Goal: Information Seeking & Learning: Learn about a topic

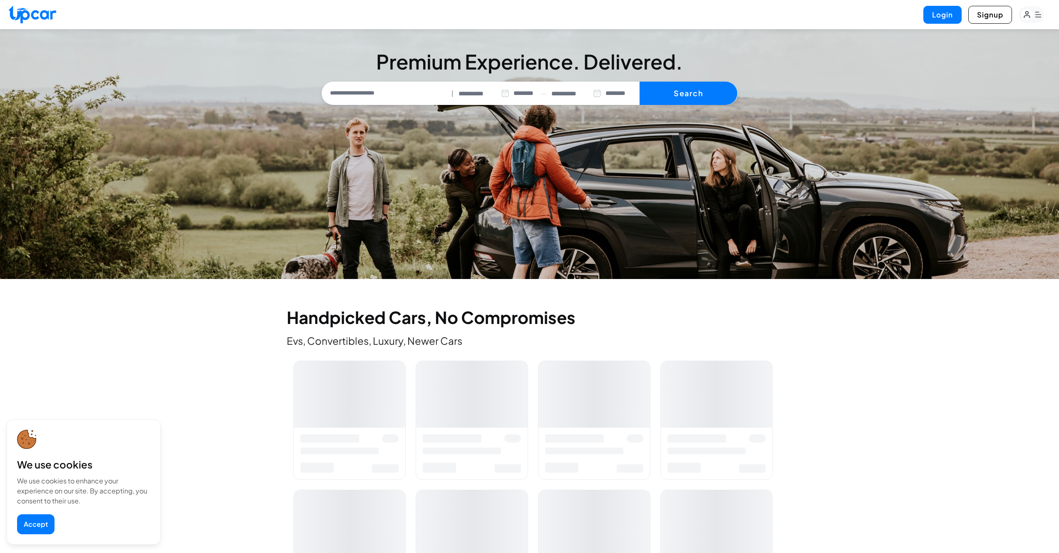
select select "********"
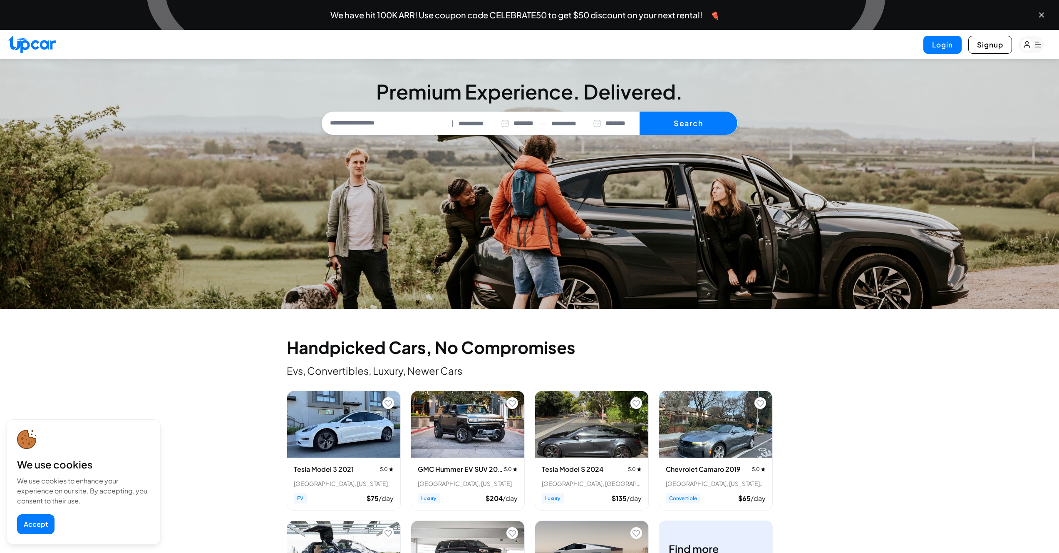
click at [41, 521] on button "Accept" at bounding box center [35, 524] width 37 height 20
click at [1041, 44] on rect "button" at bounding box center [1031, 44] width 25 height 17
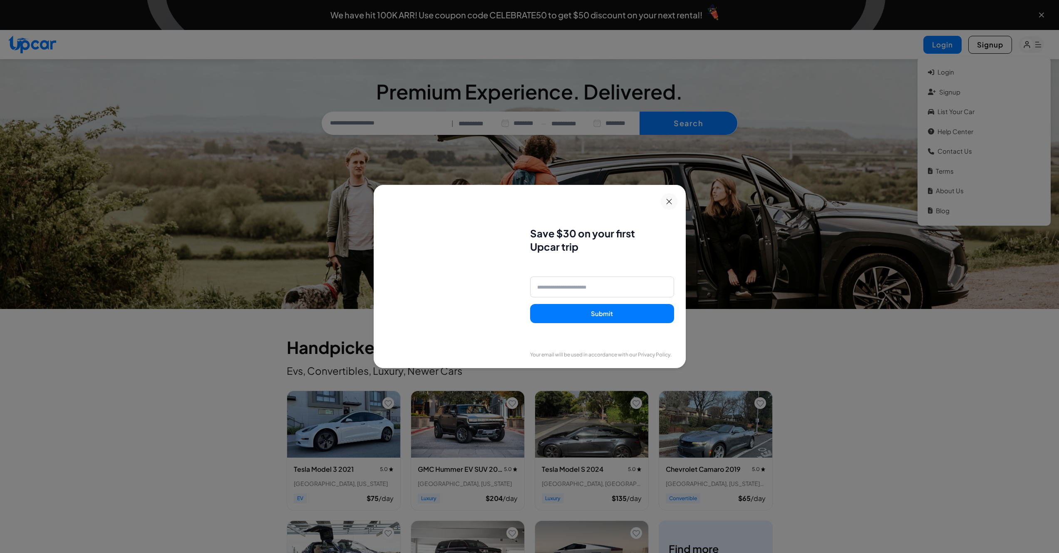
click at [676, 202] on button at bounding box center [669, 201] width 17 height 17
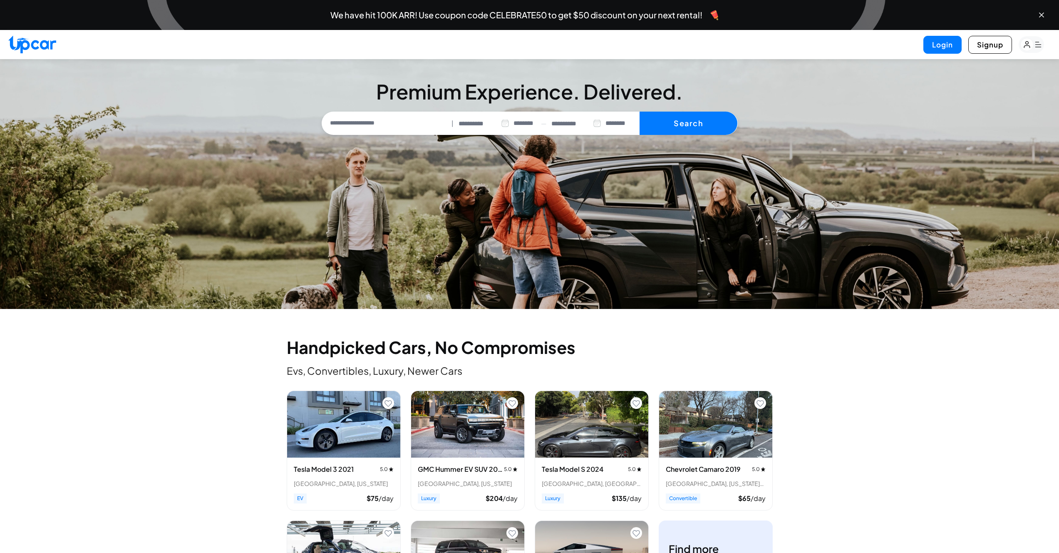
click at [1037, 47] on icon "button" at bounding box center [1038, 44] width 6 height 5
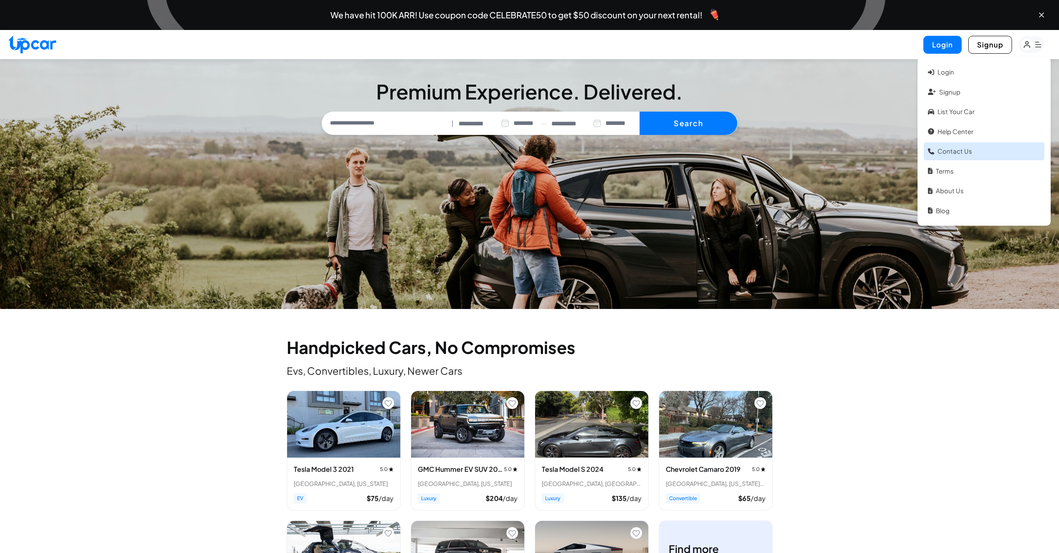
click at [968, 148] on link "Contact Us" at bounding box center [984, 151] width 121 height 18
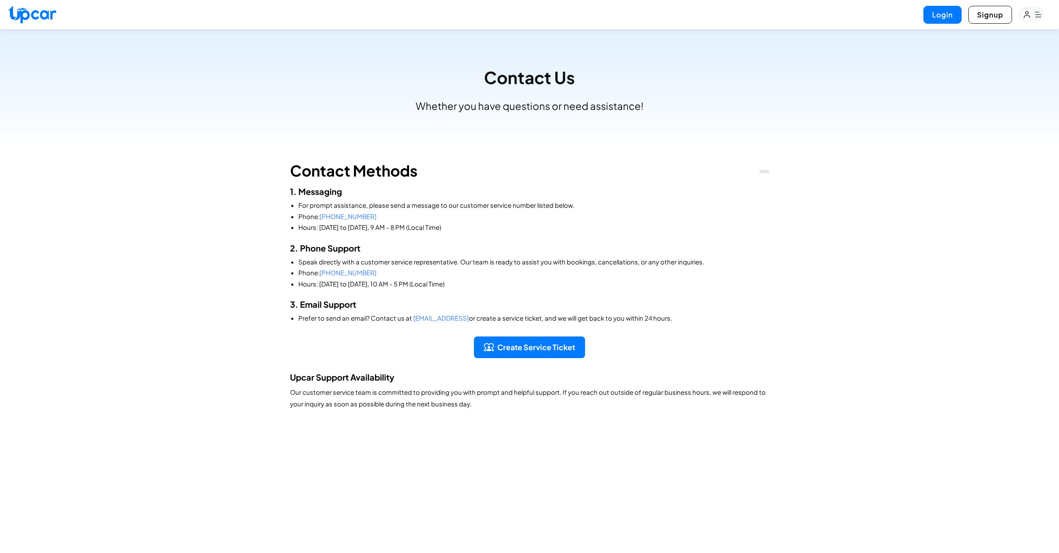
click at [1035, 13] on rect "button" at bounding box center [1031, 14] width 25 height 17
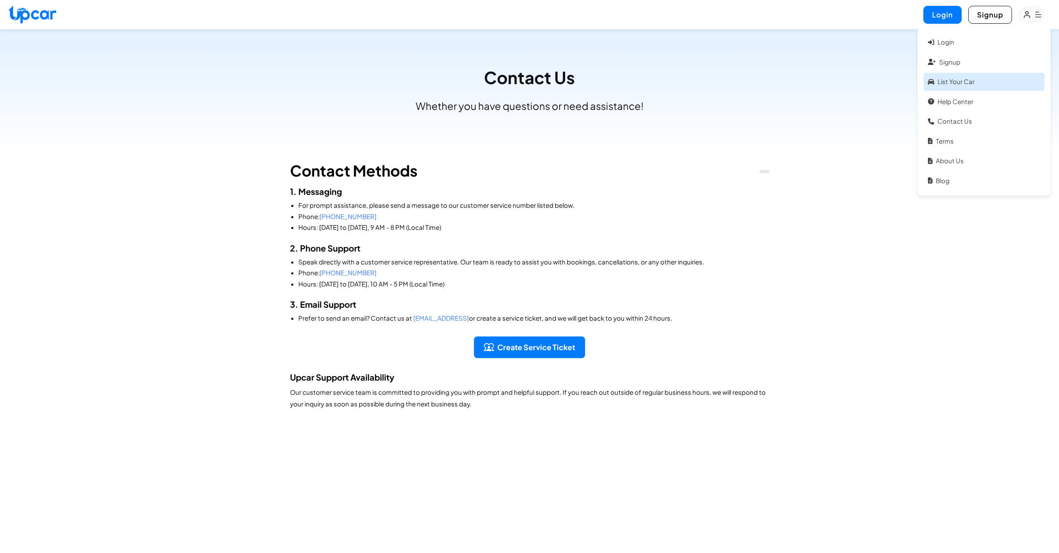
click at [961, 78] on link "List your car" at bounding box center [984, 82] width 121 height 18
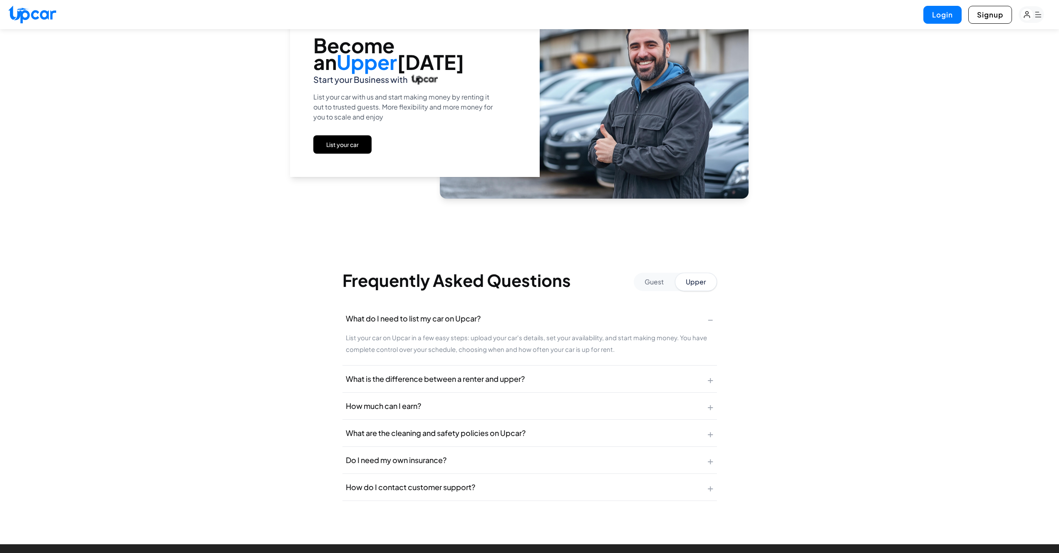
scroll to position [1355, 0]
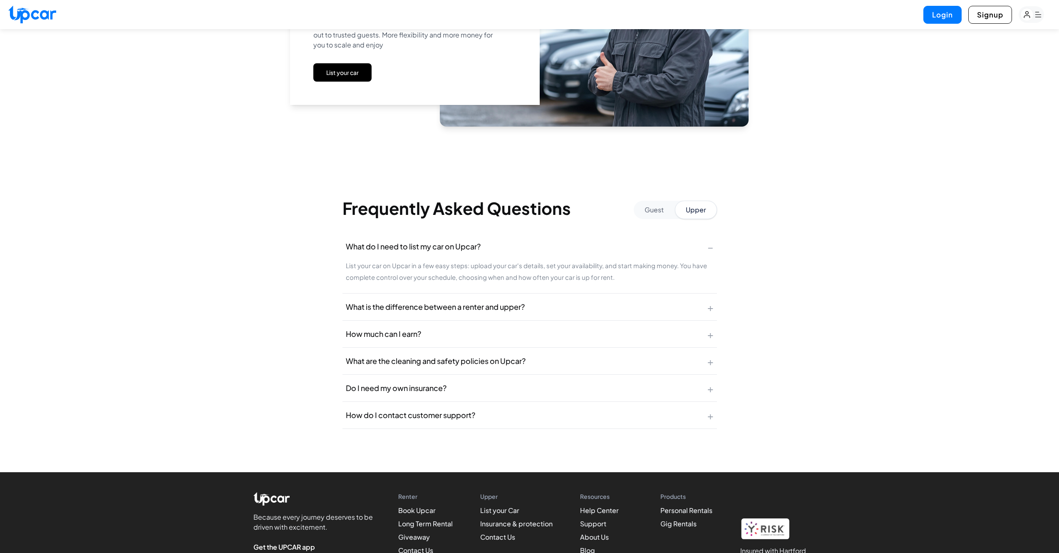
click at [457, 312] on span "What is the difference between a renter and upper?" at bounding box center [435, 307] width 179 height 12
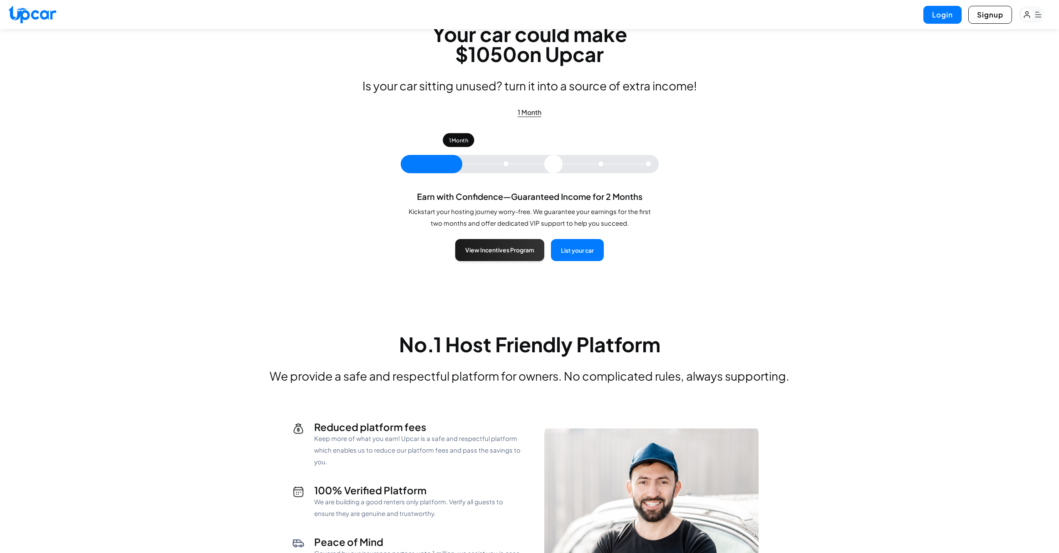
scroll to position [0, 0]
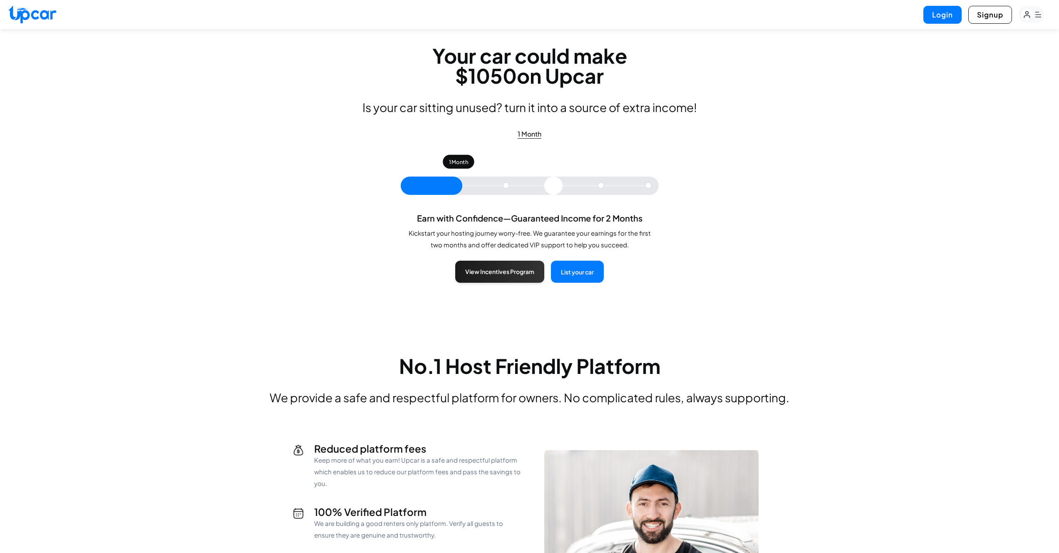
click at [509, 183] on input "range" at bounding box center [530, 185] width 258 height 18
type input "*"
click at [565, 187] on input "range" at bounding box center [530, 185] width 258 height 18
click at [994, 19] on button "Signup" at bounding box center [990, 15] width 44 height 18
select select "**"
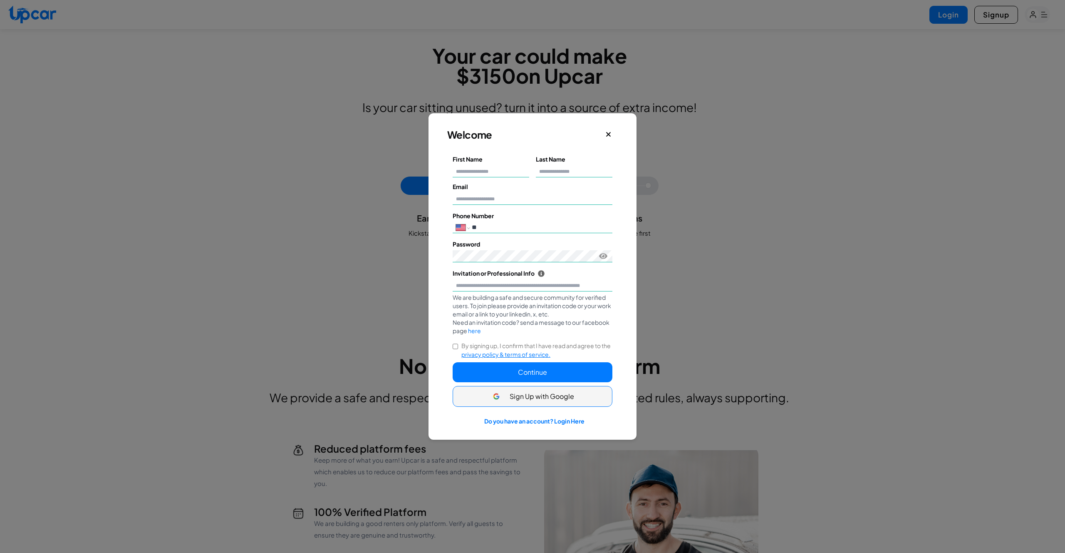
click at [613, 131] on button "Close" at bounding box center [609, 134] width 12 height 14
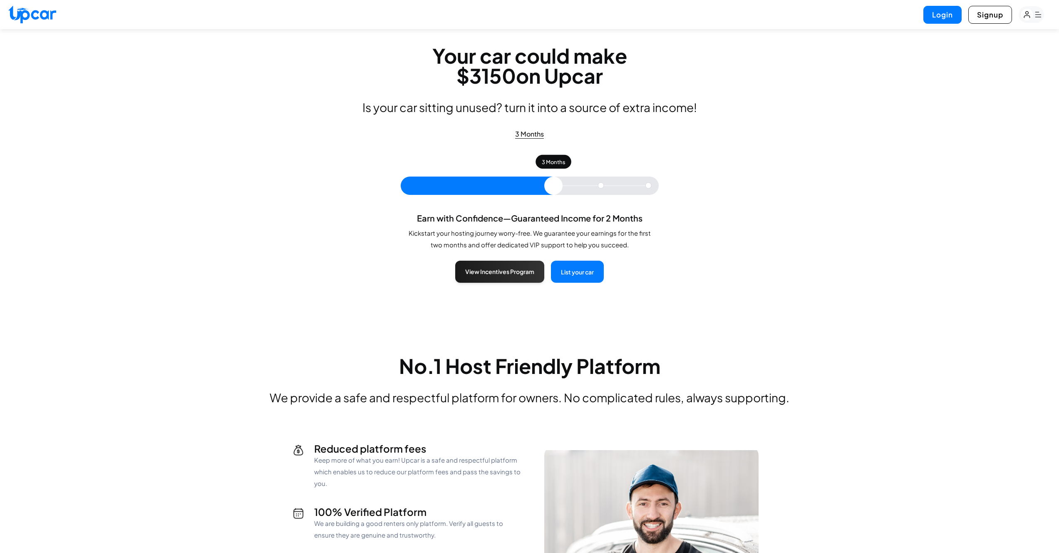
click at [1035, 16] on rect "button" at bounding box center [1031, 14] width 25 height 17
click at [979, 127] on link "Contact Us" at bounding box center [984, 121] width 121 height 18
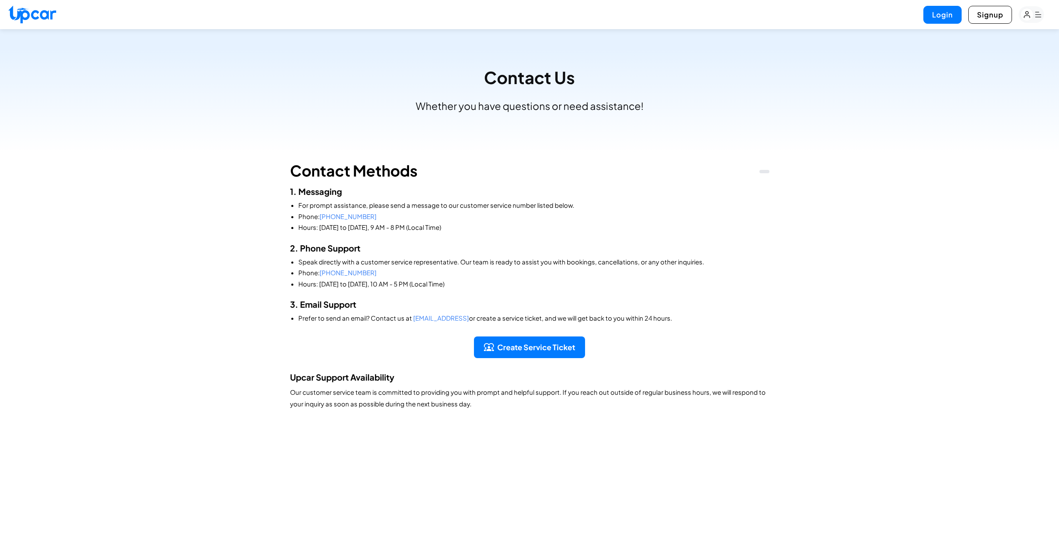
click at [1035, 17] on rect "button" at bounding box center [1031, 14] width 25 height 17
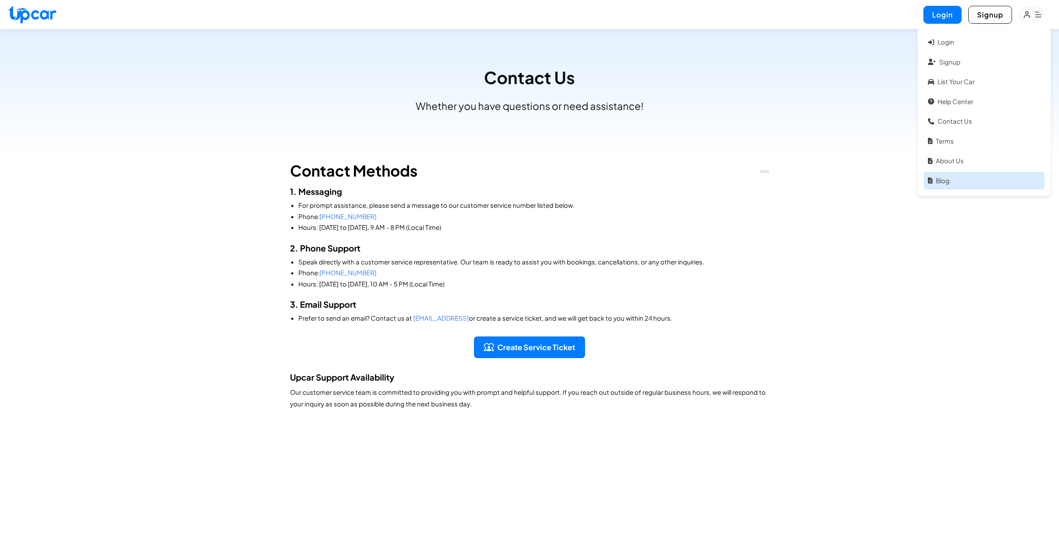
click at [977, 182] on link "Blog" at bounding box center [984, 181] width 121 height 18
